Goal: Task Accomplishment & Management: Manage account settings

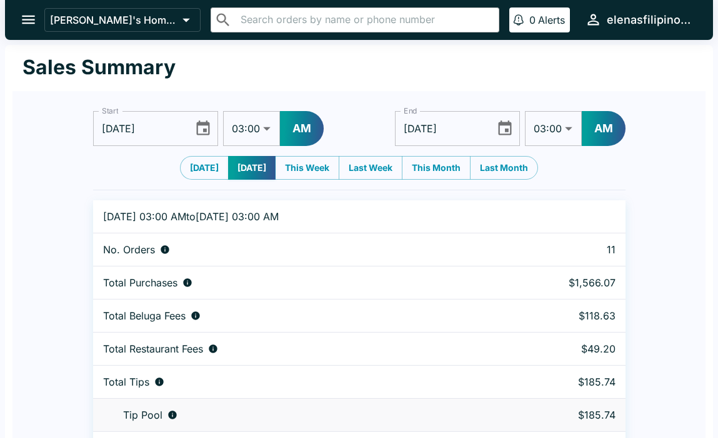
select select "03:00"
click at [32, 17] on icon "open drawer" at bounding box center [28, 20] width 13 height 9
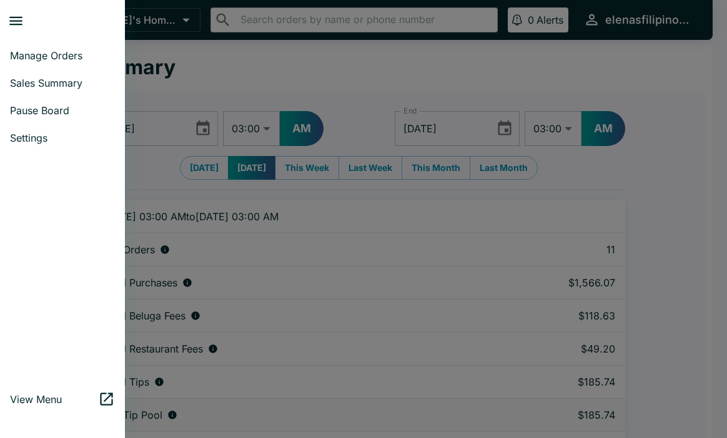
click at [67, 79] on span "Sales Summary" at bounding box center [62, 83] width 105 height 12
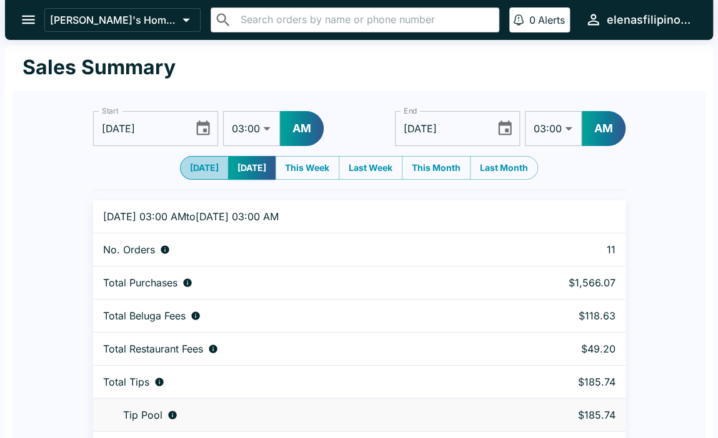
click at [189, 173] on button "[DATE]" at bounding box center [204, 168] width 49 height 24
type input "[DATE]"
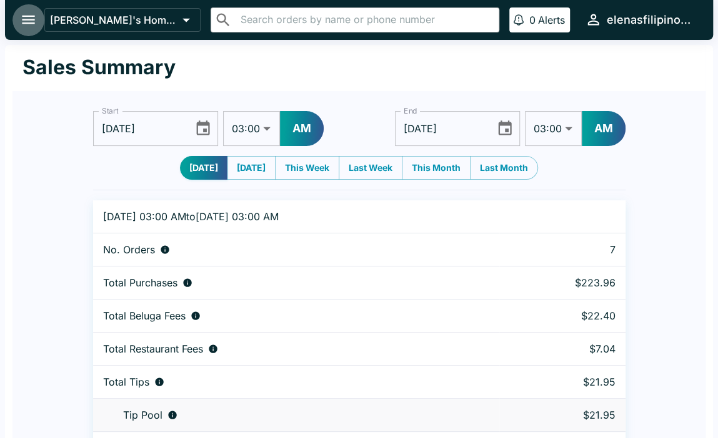
click at [17, 24] on button "open drawer" at bounding box center [28, 20] width 32 height 32
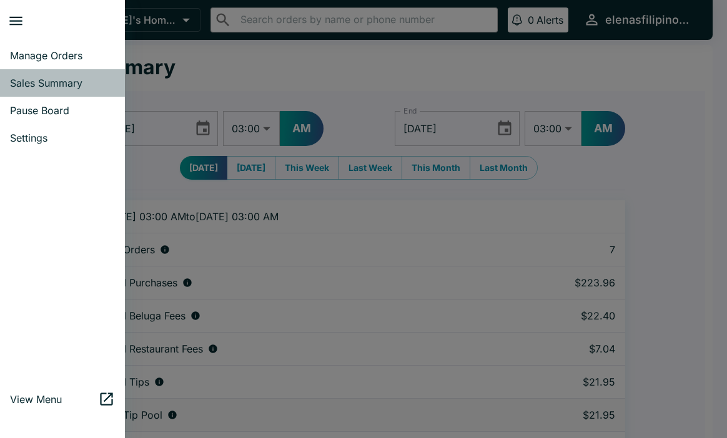
click at [45, 92] on link "Sales Summary" at bounding box center [62, 82] width 125 height 27
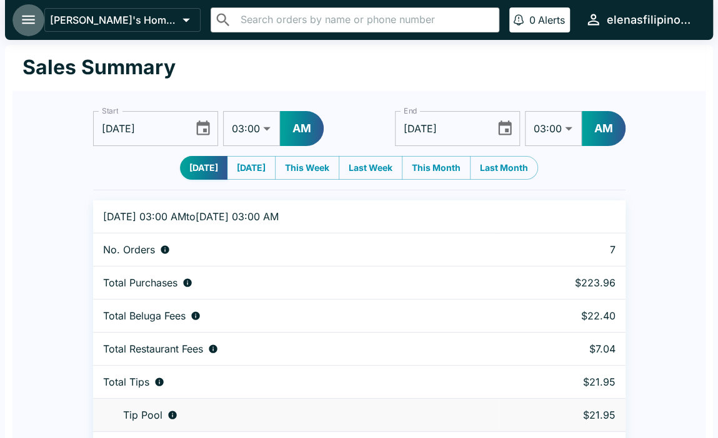
drag, startPoint x: 16, startPoint y: 17, endPoint x: 34, endPoint y: 35, distance: 25.6
click at [16, 19] on button "open drawer" at bounding box center [28, 20] width 32 height 32
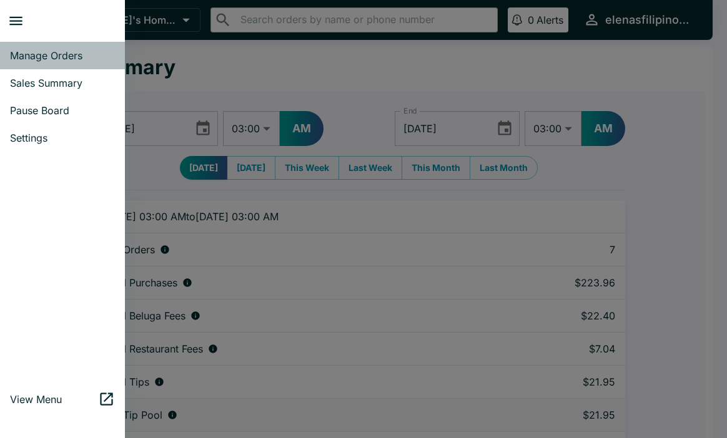
click at [81, 56] on span "Manage Orders" at bounding box center [62, 55] width 105 height 12
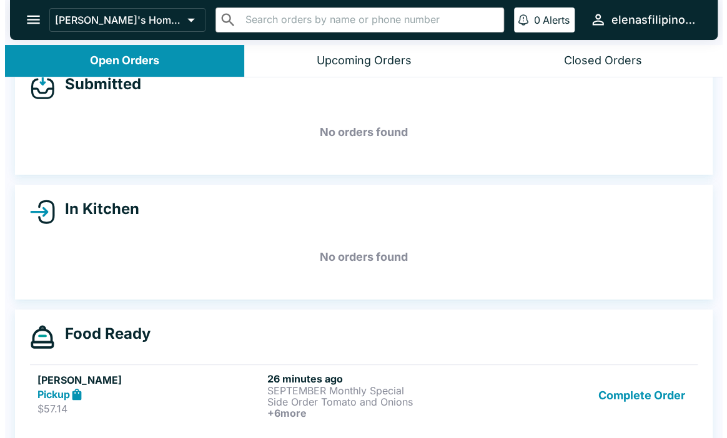
scroll to position [42, 0]
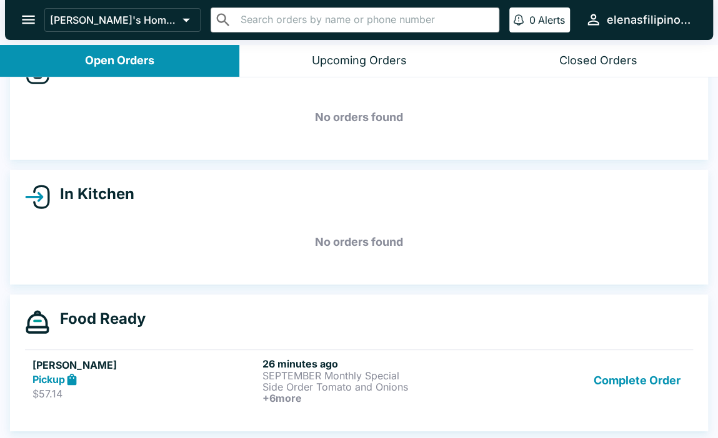
click at [314, 372] on p "SEPTEMBER Monthly Special" at bounding box center [374, 375] width 225 height 11
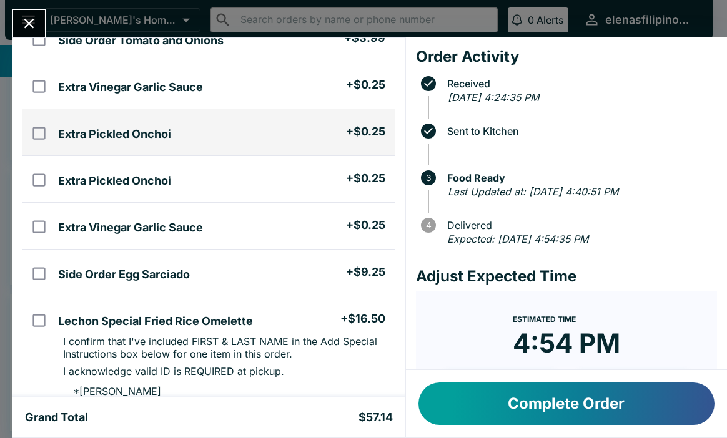
scroll to position [182, 0]
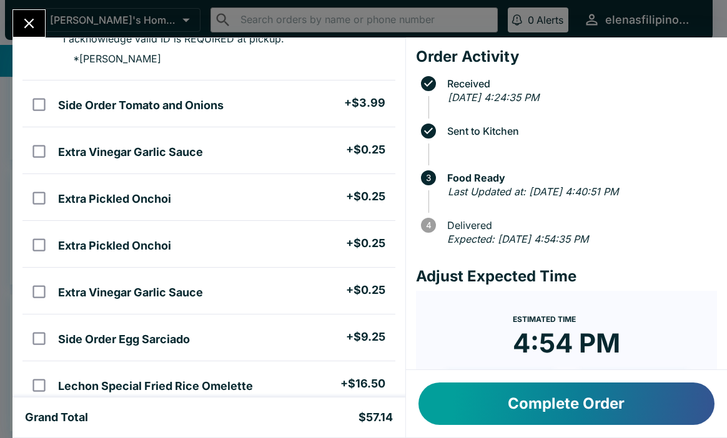
click at [27, 18] on icon "Close" at bounding box center [29, 23] width 17 height 17
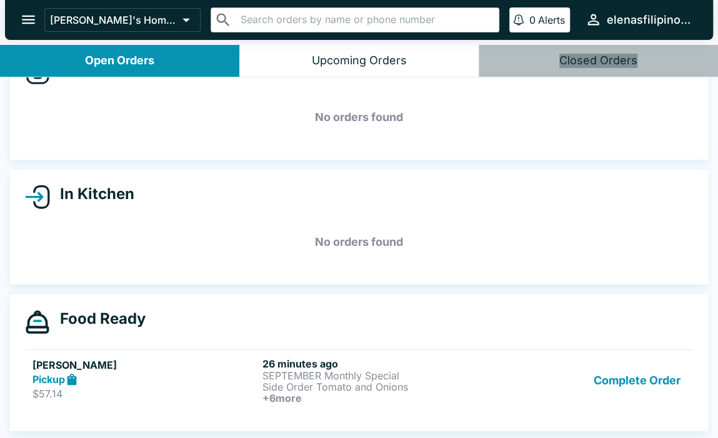
click at [598, 55] on div "Closed Orders" at bounding box center [598, 61] width 78 height 14
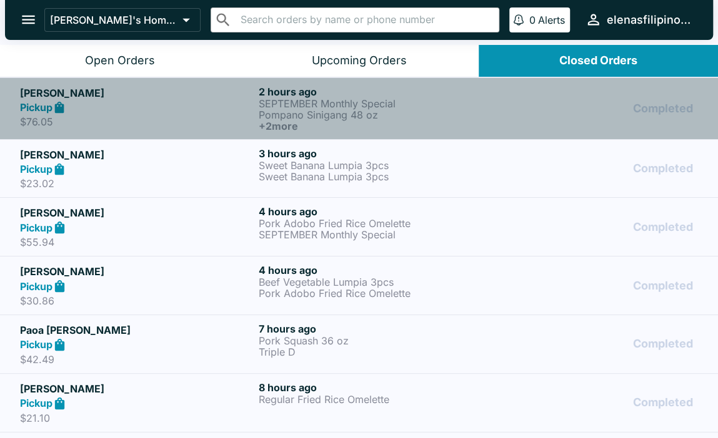
click at [483, 126] on h6 "+ 2 more" at bounding box center [376, 126] width 234 height 11
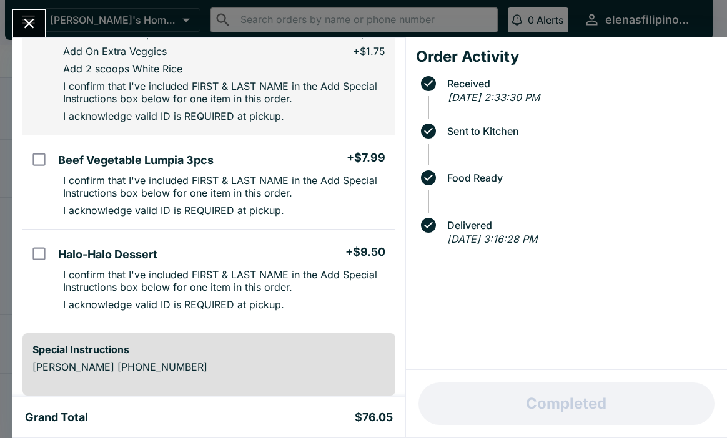
scroll to position [250, 0]
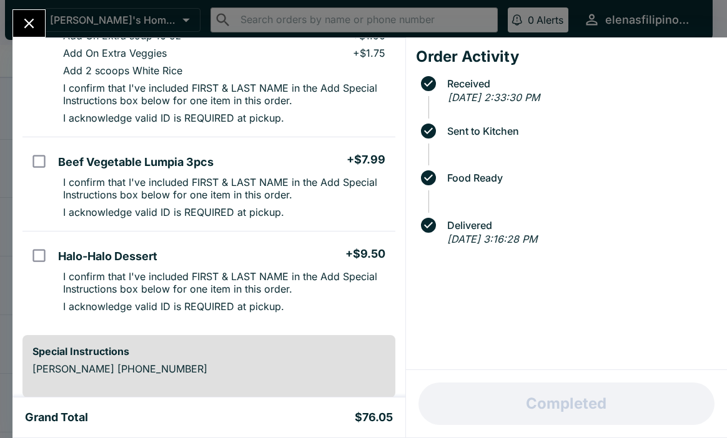
click at [24, 26] on icon "Close" at bounding box center [29, 23] width 17 height 17
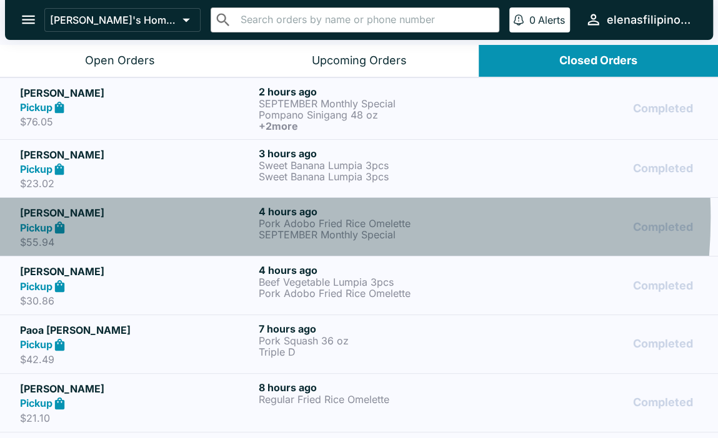
click at [236, 217] on h5 "[PERSON_NAME]" at bounding box center [137, 212] width 234 height 15
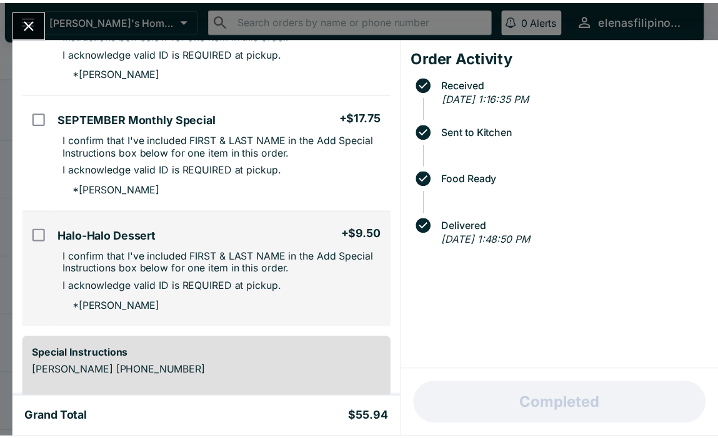
scroll to position [187, 0]
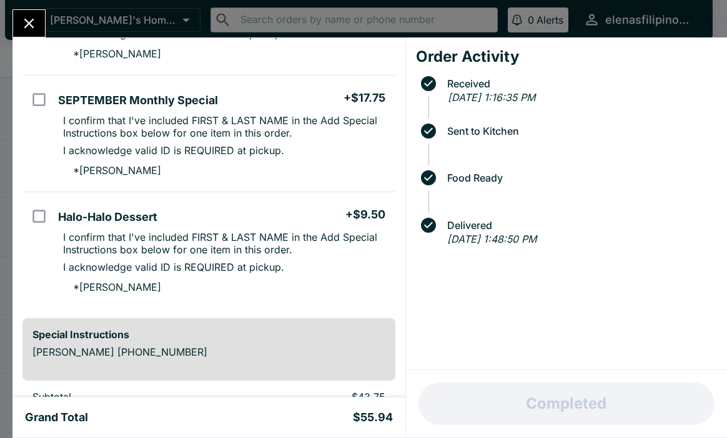
click at [22, 26] on icon "Close" at bounding box center [29, 23] width 17 height 17
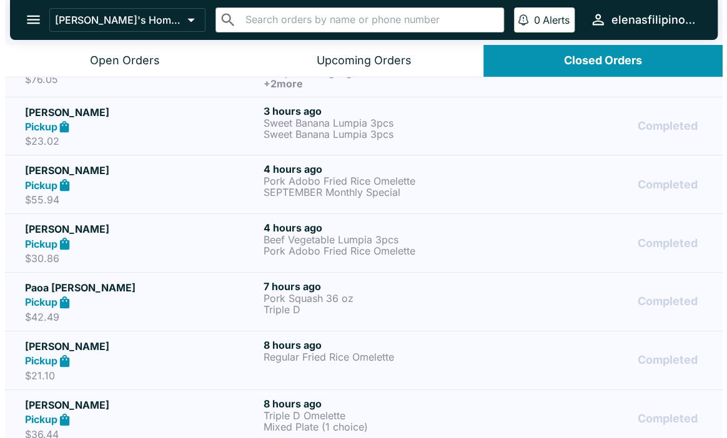
scroll to position [62, 0]
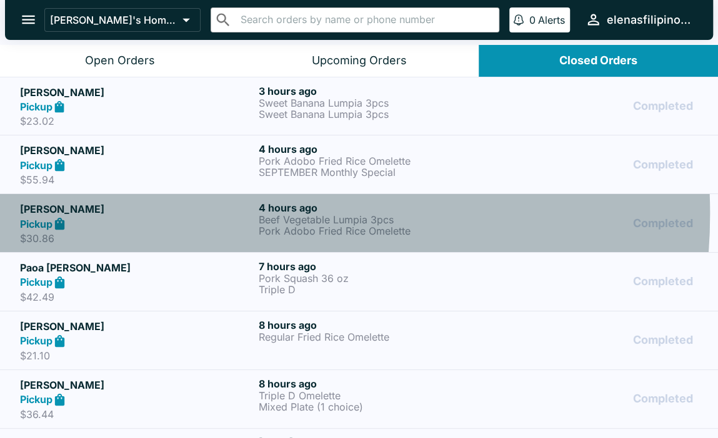
click at [204, 213] on h5 "[PERSON_NAME]" at bounding box center [137, 209] width 234 height 15
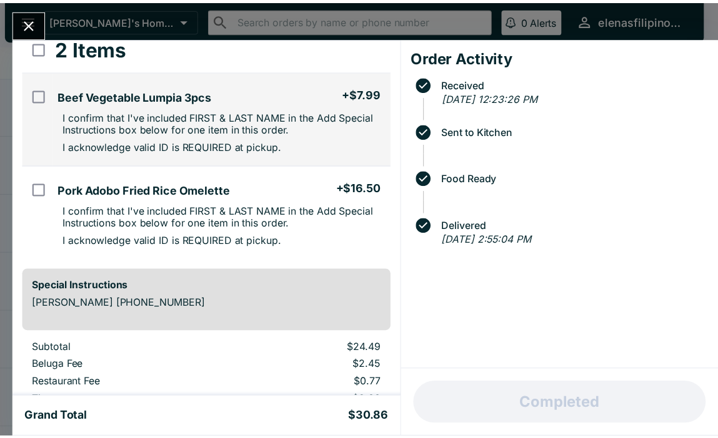
scroll to position [187, 0]
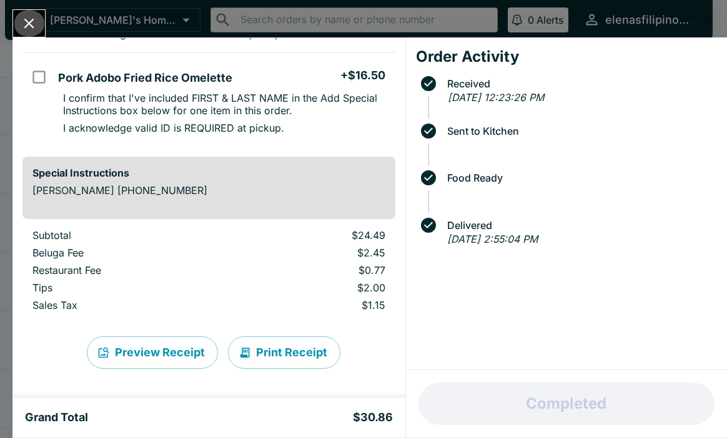
click at [36, 26] on icon "Close" at bounding box center [29, 23] width 17 height 17
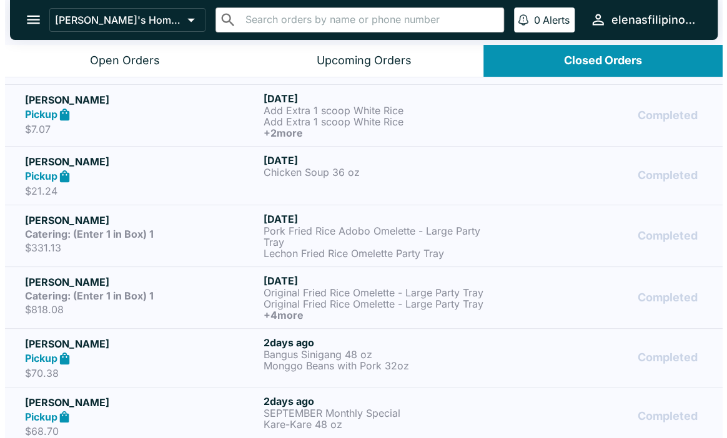
scroll to position [827, 0]
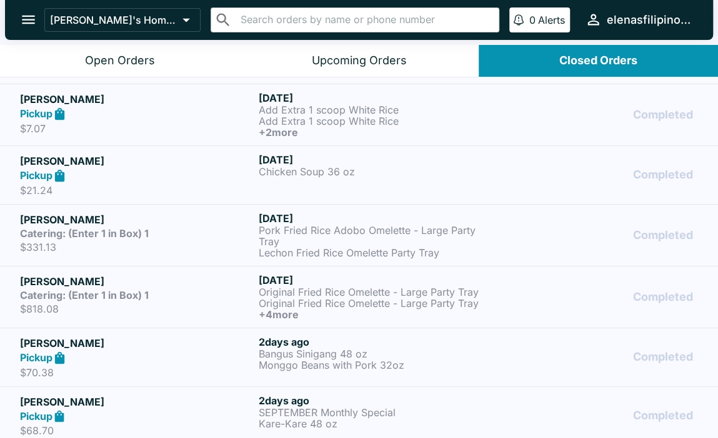
click at [320, 249] on p "Lechon Fried Rice Omelette Party Tray" at bounding box center [376, 252] width 234 height 11
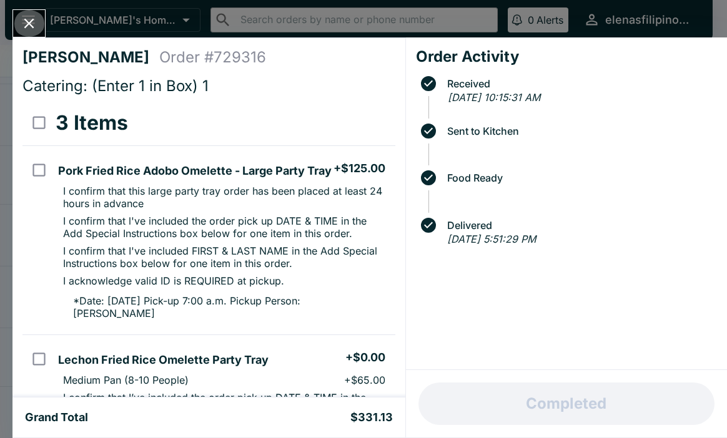
drag, startPoint x: 30, startPoint y: 16, endPoint x: 30, endPoint y: 27, distance: 11.9
click at [30, 23] on icon "Close" at bounding box center [29, 23] width 17 height 17
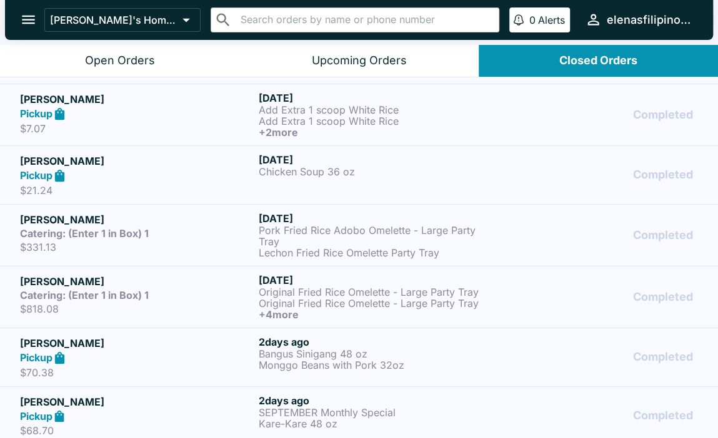
click at [82, 62] on button "Open Orders" at bounding box center [119, 61] width 239 height 32
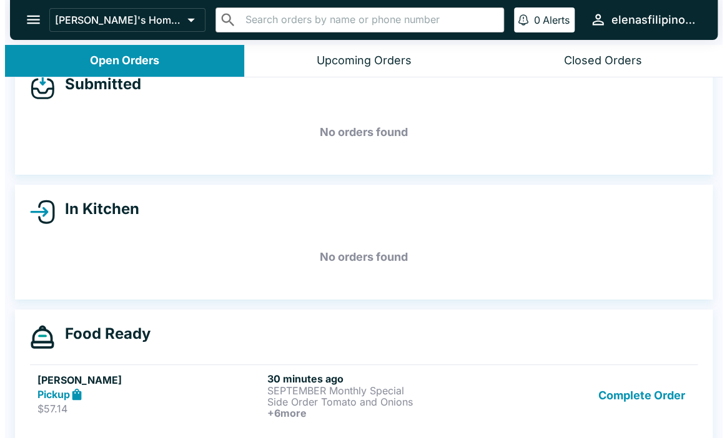
scroll to position [42, 0]
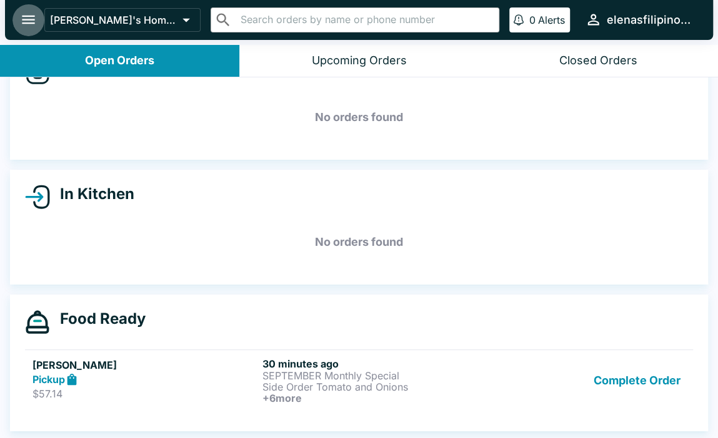
click at [20, 17] on icon "open drawer" at bounding box center [28, 19] width 17 height 17
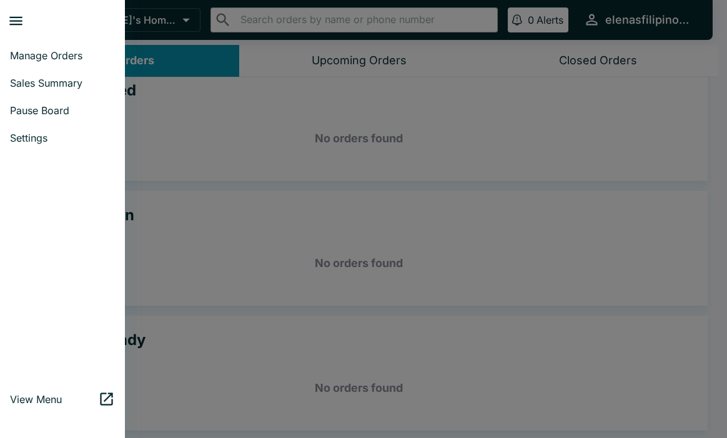
scroll to position [21, 0]
